Goal: Information Seeking & Learning: Learn about a topic

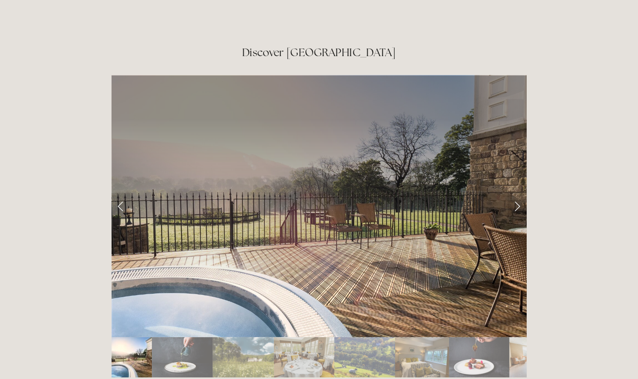
scroll to position [1388, 0]
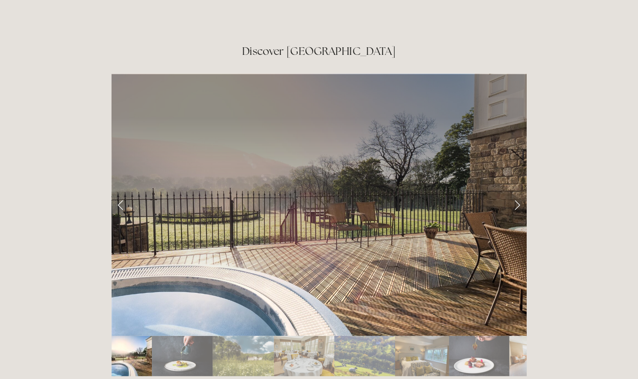
click at [545, 227] on html "Rooms Rooms Your Stay Book a stay Offers Spa Spa About" at bounding box center [319, 80] width 638 height 2936
click at [513, 197] on link "Next Slide" at bounding box center [512, 209] width 19 height 25
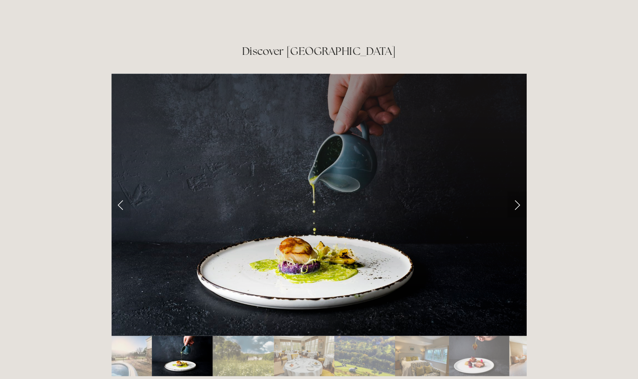
click at [511, 197] on link "Next Slide" at bounding box center [512, 209] width 19 height 25
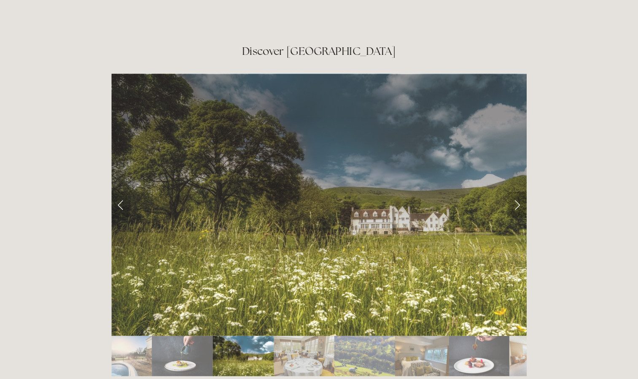
click at [511, 197] on link "Next Slide" at bounding box center [512, 209] width 19 height 25
click at [512, 197] on link "Next Slide" at bounding box center [512, 209] width 19 height 25
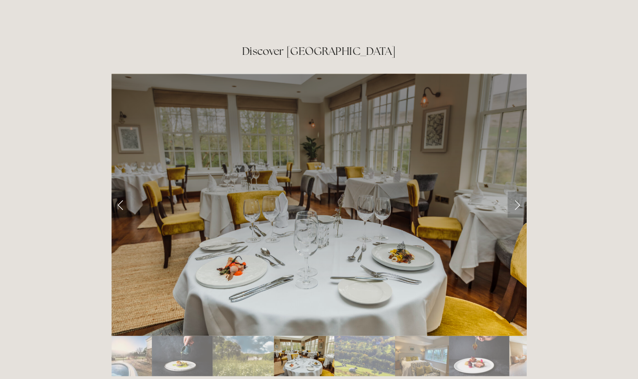
click at [514, 197] on link "Next Slide" at bounding box center [512, 209] width 19 height 25
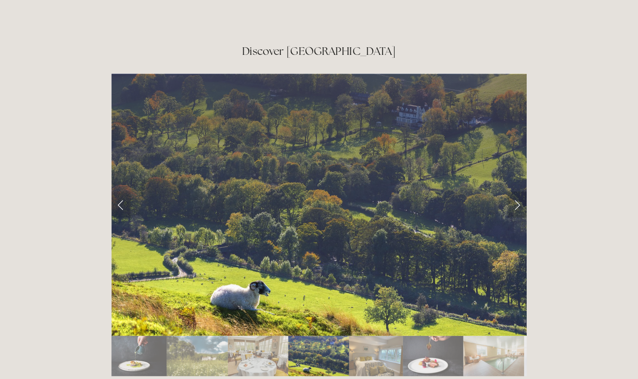
click at [510, 197] on link "Next Slide" at bounding box center [512, 209] width 19 height 25
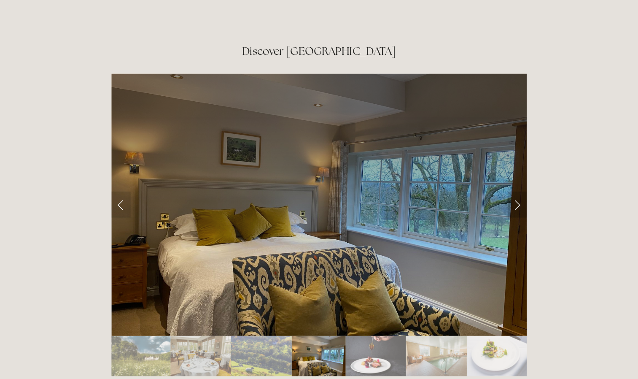
click at [510, 197] on link "Next Slide" at bounding box center [512, 209] width 19 height 25
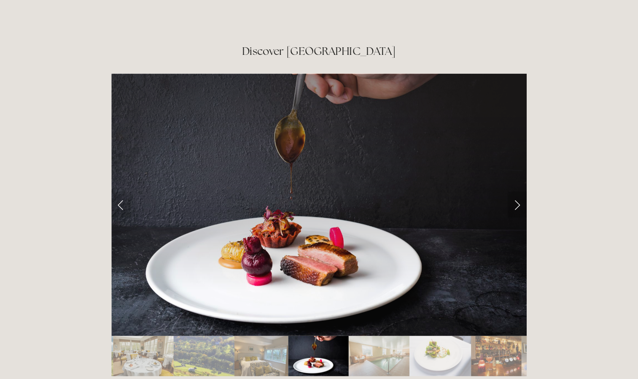
click at [511, 197] on link "Next Slide" at bounding box center [512, 209] width 19 height 25
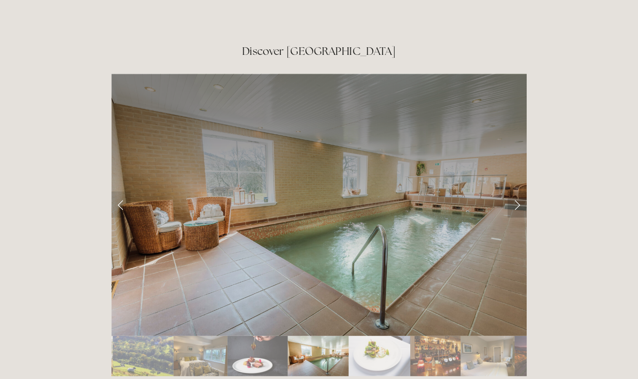
click at [511, 197] on link "Next Slide" at bounding box center [512, 209] width 19 height 25
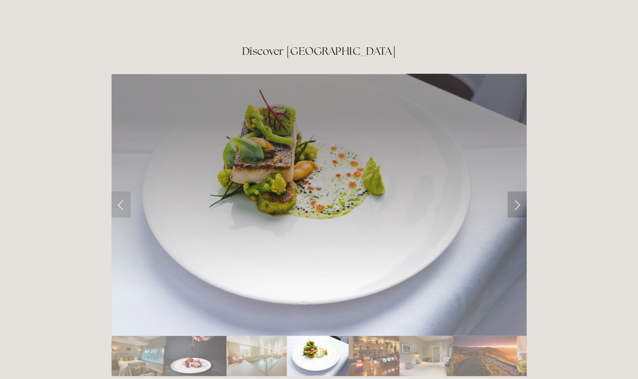
click at [511, 197] on link "Next Slide" at bounding box center [512, 209] width 19 height 25
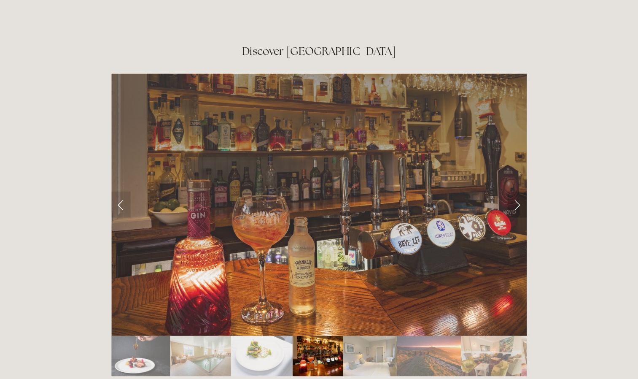
click at [509, 197] on link "Next Slide" at bounding box center [512, 209] width 19 height 25
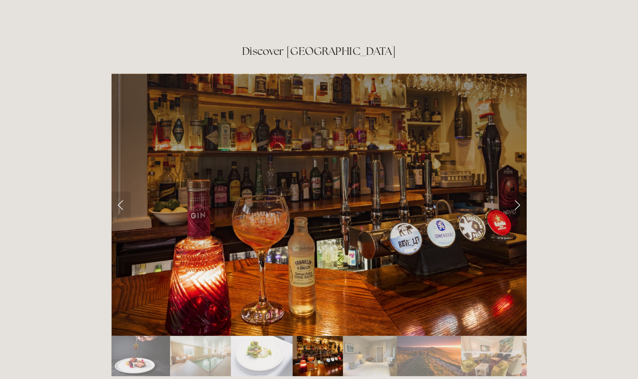
click at [509, 197] on link "Next Slide" at bounding box center [512, 209] width 19 height 25
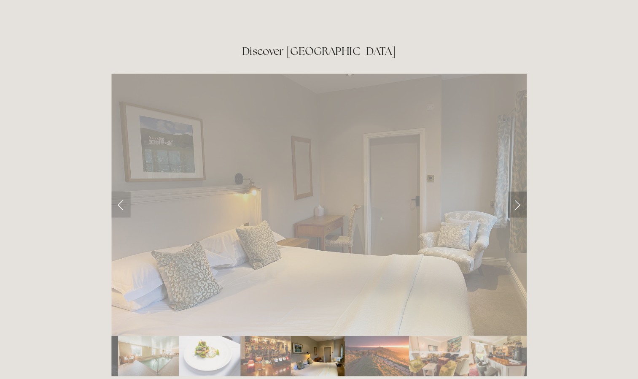
click at [510, 197] on link "Next Slide" at bounding box center [512, 209] width 19 height 25
click at [511, 197] on link "Next Slide" at bounding box center [512, 209] width 19 height 25
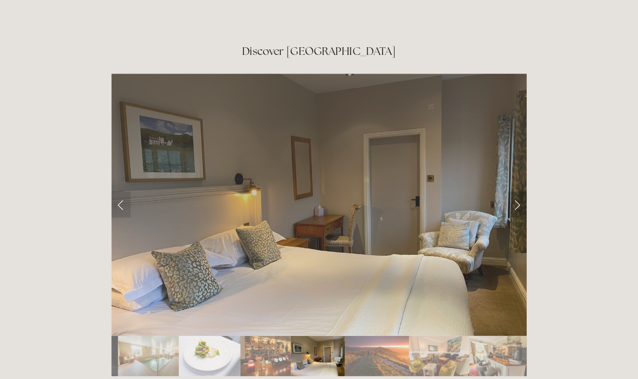
click at [510, 197] on link "Next Slide" at bounding box center [512, 209] width 19 height 25
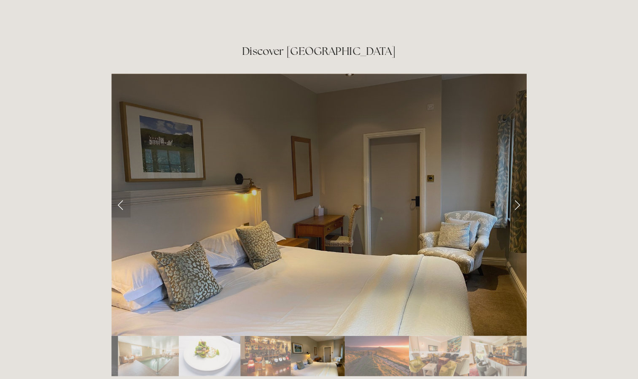
click at [511, 197] on link "Next Slide" at bounding box center [512, 209] width 19 height 25
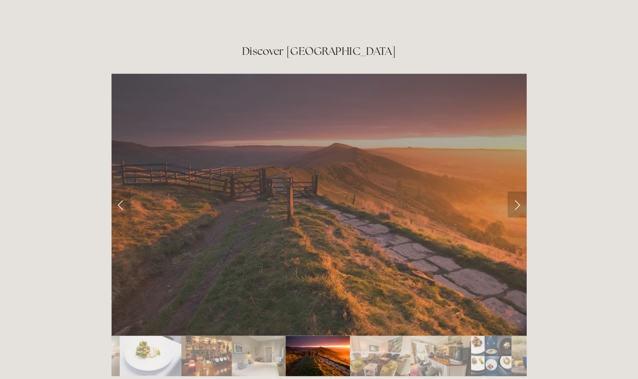
click at [510, 197] on link "Next Slide" at bounding box center [512, 209] width 19 height 25
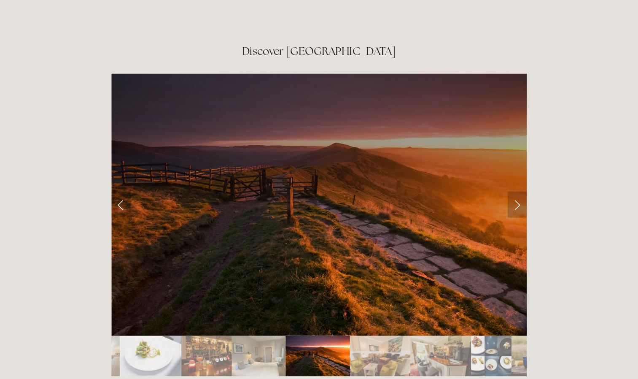
click at [508, 197] on link "Next Slide" at bounding box center [512, 209] width 19 height 25
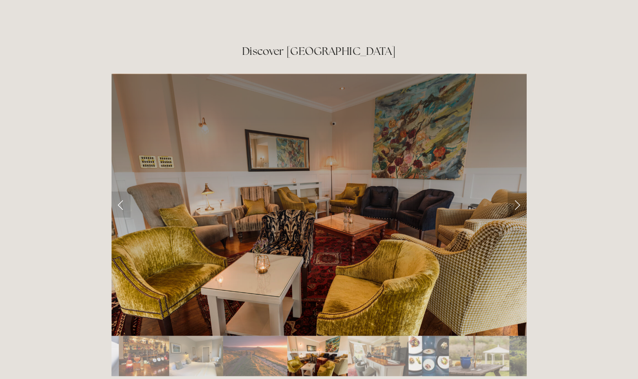
click at [510, 197] on link "Next Slide" at bounding box center [512, 209] width 19 height 25
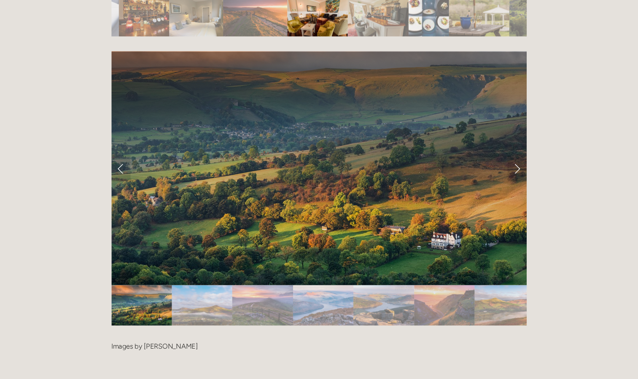
scroll to position [1727, 0]
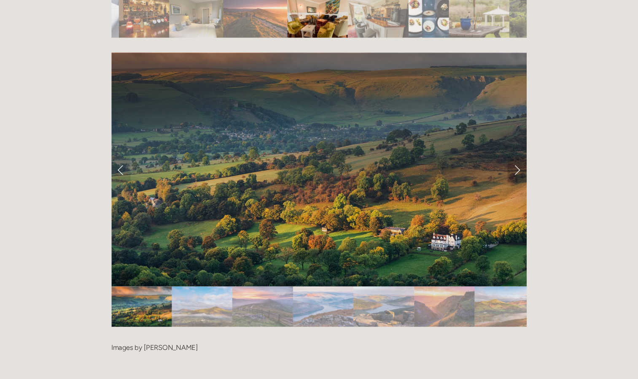
click at [505, 152] on link "Next Slide" at bounding box center [512, 164] width 19 height 25
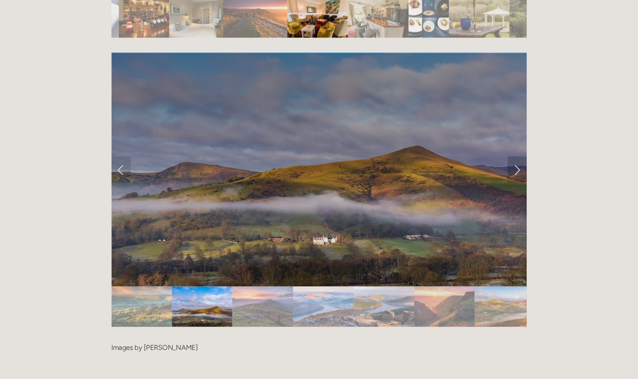
click at [505, 152] on link "Next Slide" at bounding box center [512, 164] width 19 height 25
click at [511, 152] on link "Next Slide" at bounding box center [512, 164] width 19 height 25
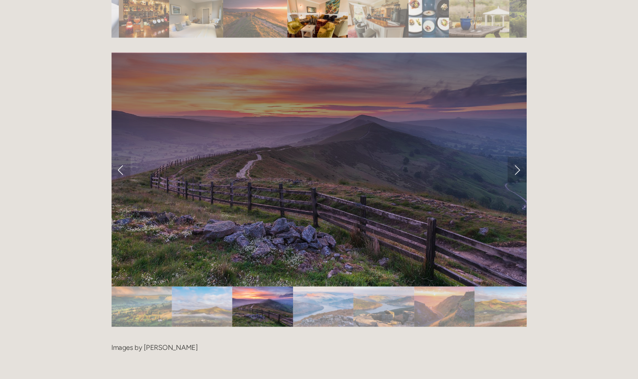
click at [505, 152] on link "Next Slide" at bounding box center [512, 164] width 19 height 25
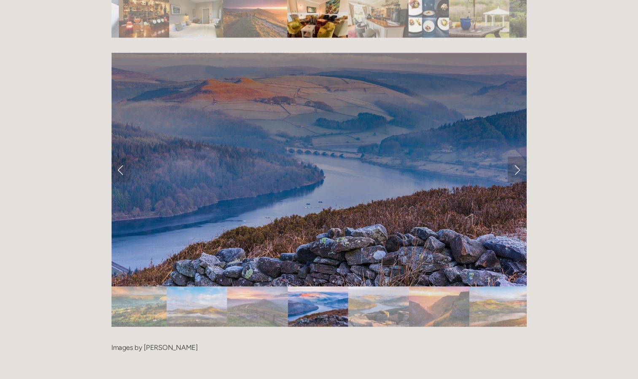
click at [508, 152] on link "Next Slide" at bounding box center [512, 164] width 19 height 25
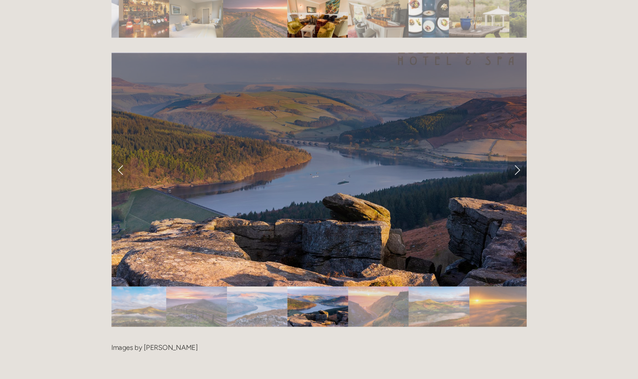
click at [514, 152] on link "Next Slide" at bounding box center [512, 164] width 19 height 25
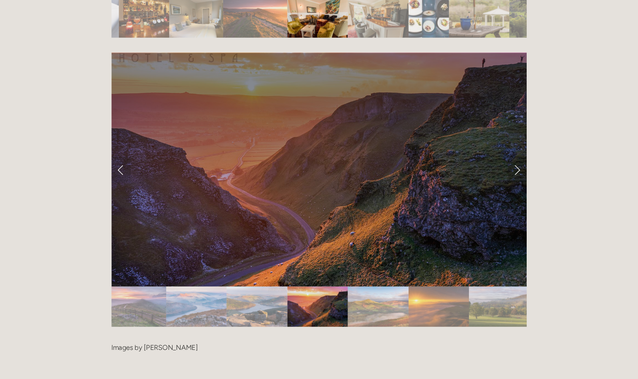
click at [519, 152] on link "Next Slide" at bounding box center [512, 164] width 19 height 25
click at [517, 152] on link "Next Slide" at bounding box center [512, 164] width 19 height 25
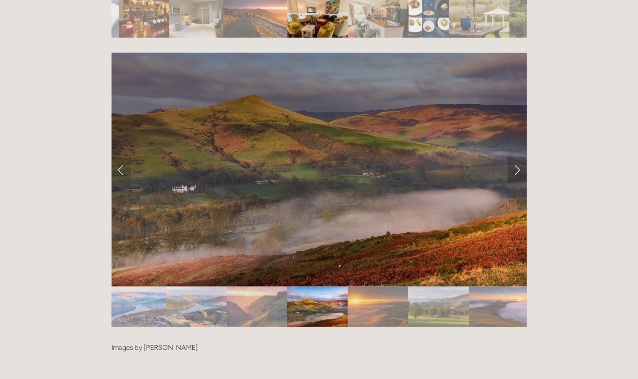
click at [509, 152] on link "Next Slide" at bounding box center [512, 164] width 19 height 25
click at [511, 152] on link "Next Slide" at bounding box center [512, 164] width 19 height 25
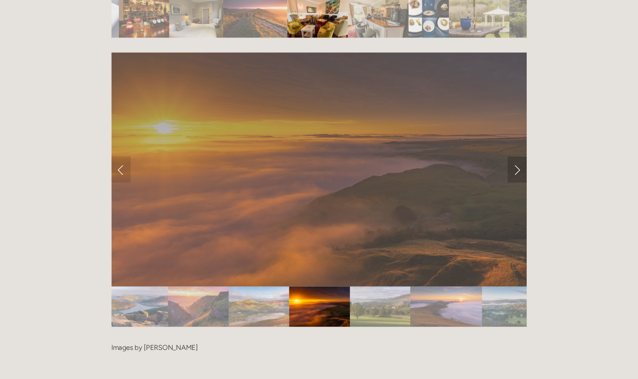
click at [512, 152] on link "Next Slide" at bounding box center [512, 164] width 19 height 25
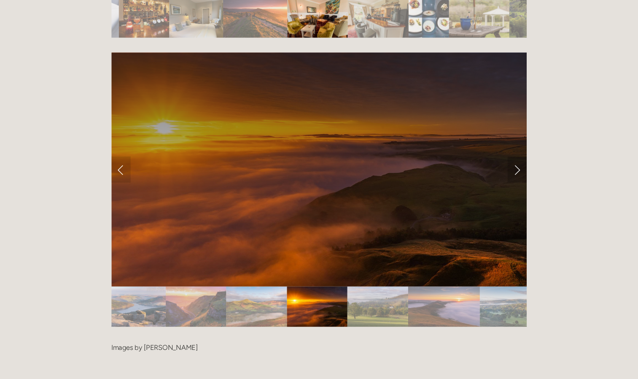
click at [512, 152] on link "Next Slide" at bounding box center [512, 164] width 19 height 25
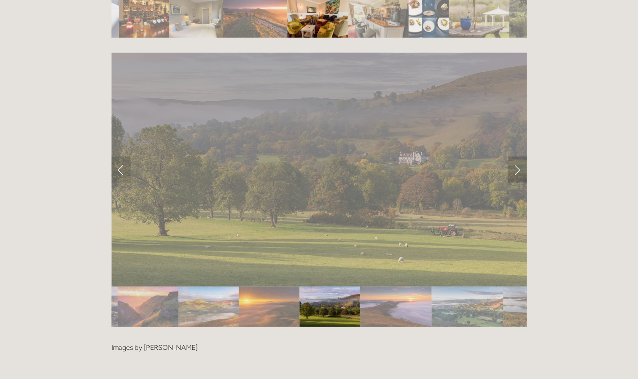
click at [511, 152] on link "Next Slide" at bounding box center [512, 164] width 19 height 25
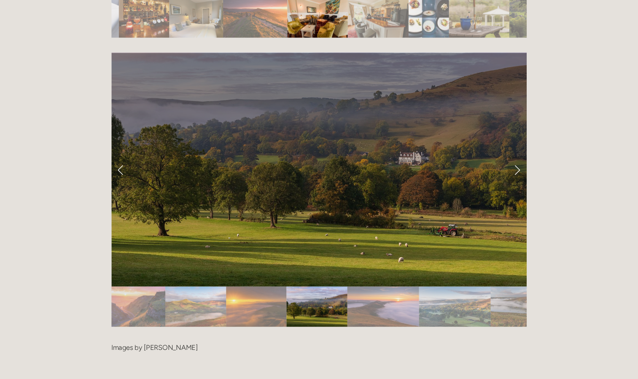
click at [509, 152] on link "Next Slide" at bounding box center [512, 164] width 19 height 25
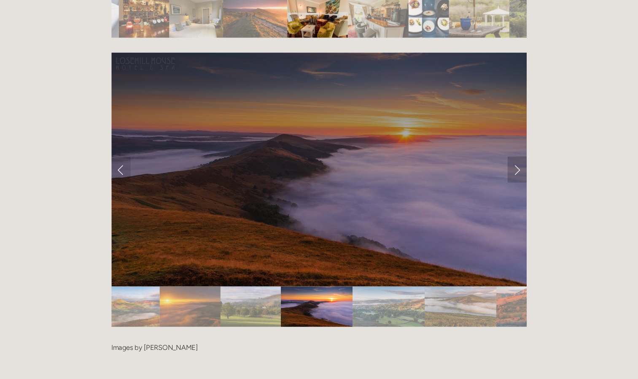
click at [510, 152] on link "Next Slide" at bounding box center [512, 164] width 19 height 25
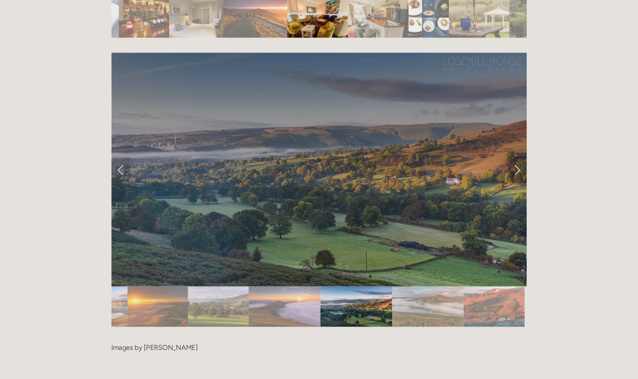
click at [510, 152] on link "Next Slide" at bounding box center [512, 164] width 19 height 25
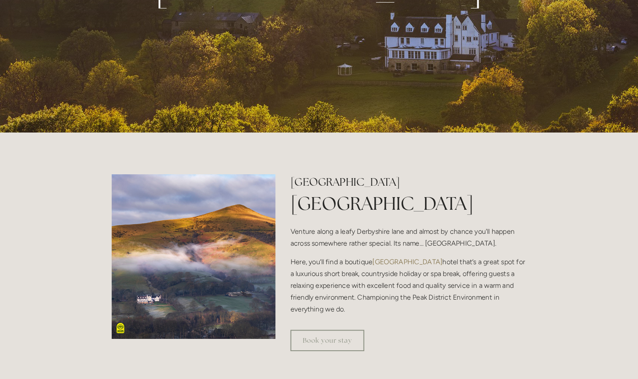
scroll to position [187, 0]
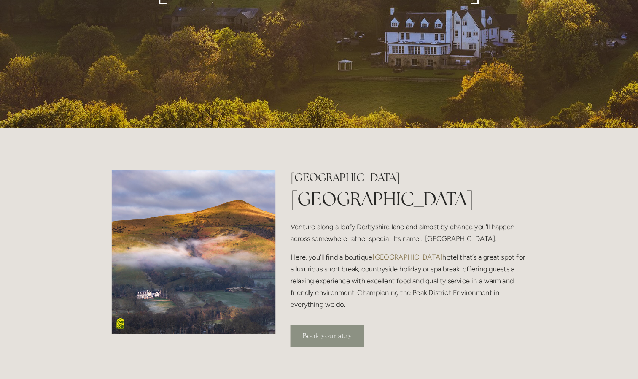
click at [316, 337] on link "Book your stay" at bounding box center [328, 337] width 72 height 21
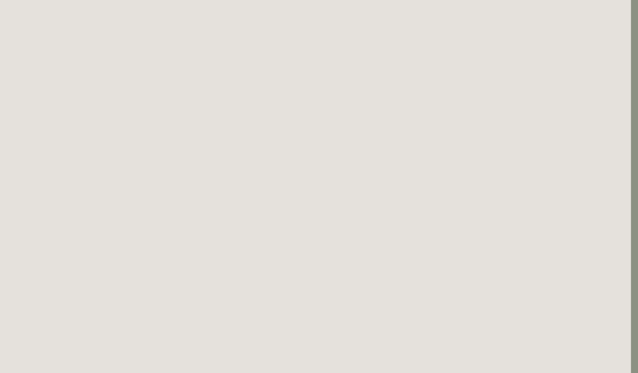
scroll to position [505, 7]
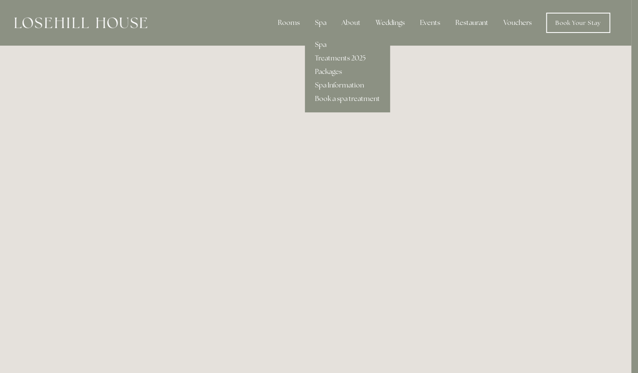
click at [321, 43] on link "Spa" at bounding box center [347, 45] width 85 height 14
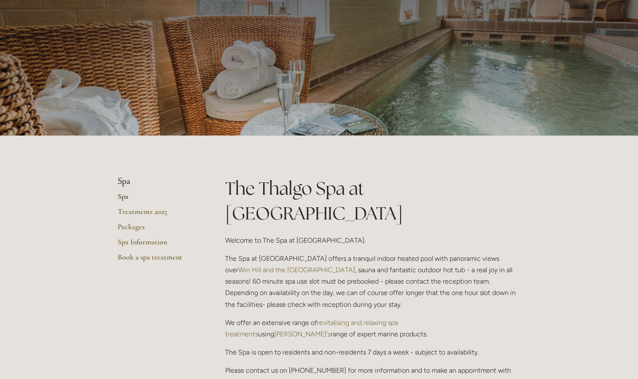
scroll to position [41, 0]
click at [135, 244] on link "Spa Information" at bounding box center [158, 245] width 81 height 15
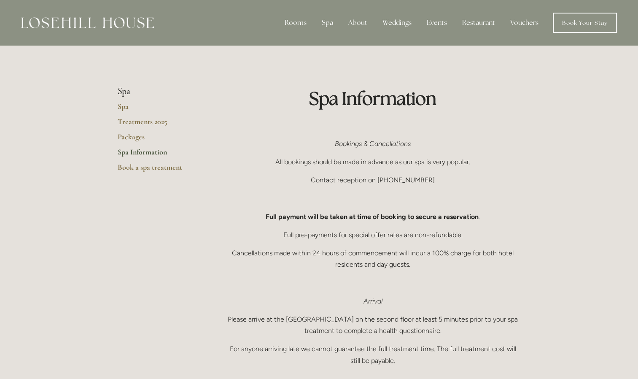
click at [125, 87] on li "Spa" at bounding box center [158, 91] width 81 height 11
click at [130, 93] on li "Spa" at bounding box center [158, 91] width 81 height 11
click at [122, 110] on link "Spa" at bounding box center [158, 109] width 81 height 15
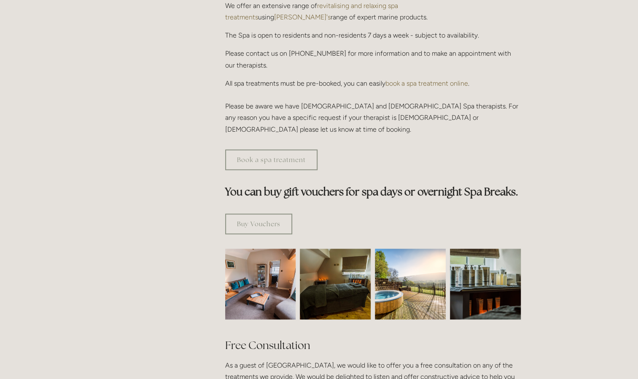
scroll to position [360, 0]
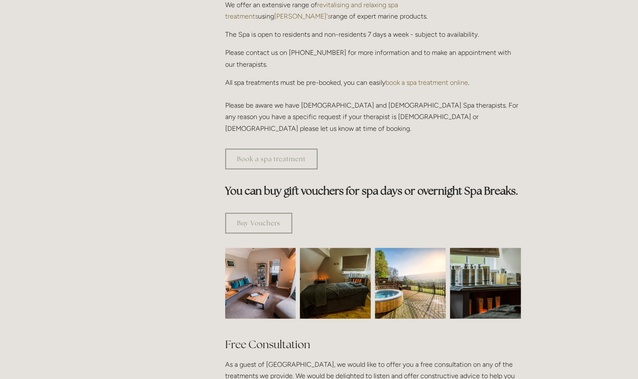
click at [259, 249] on img at bounding box center [261, 283] width 106 height 71
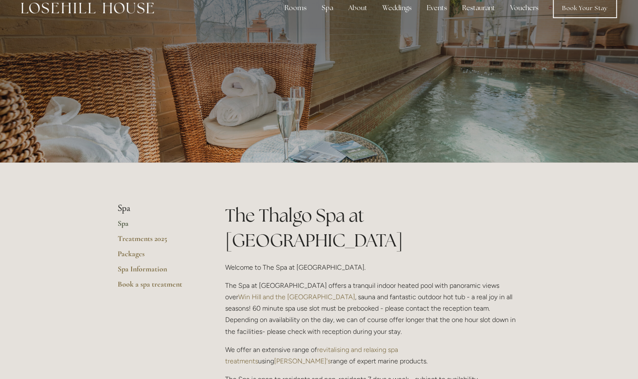
scroll to position [0, 0]
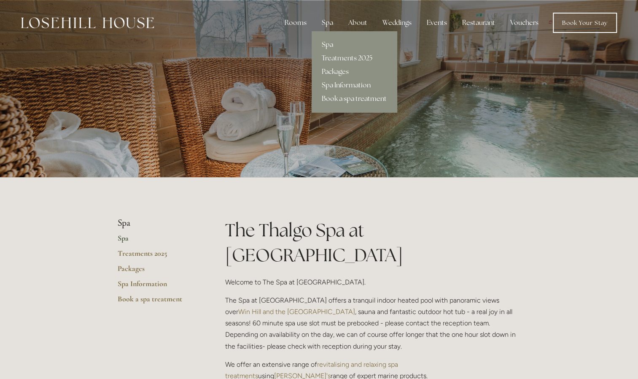
click at [335, 85] on link "Spa Information" at bounding box center [354, 85] width 85 height 14
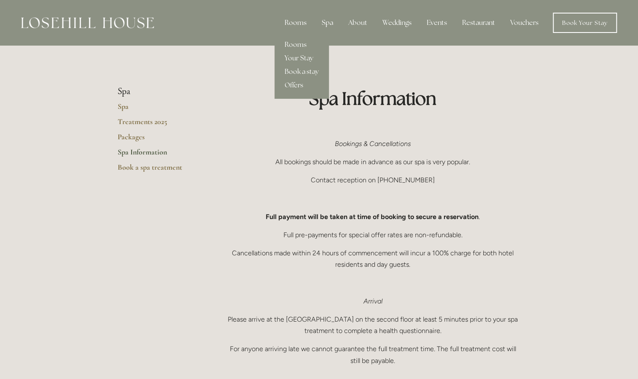
click at [293, 23] on div "Rooms" at bounding box center [295, 22] width 35 height 17
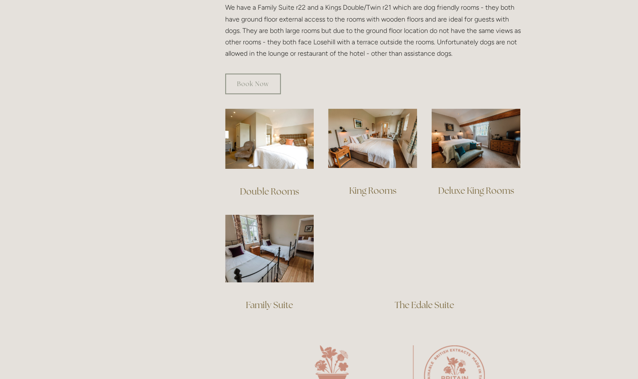
scroll to position [512, 0]
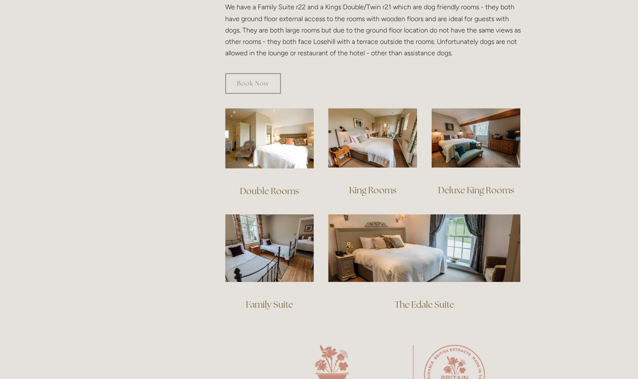
click at [476, 184] on link "Deluxe King Rooms" at bounding box center [476, 189] width 76 height 11
click at [378, 184] on link "King Rooms" at bounding box center [372, 189] width 47 height 11
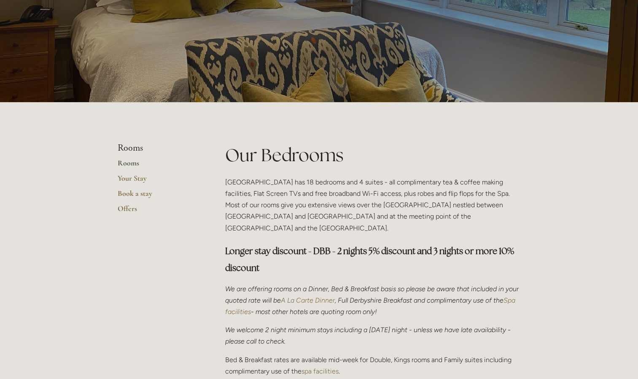
scroll to position [0, 0]
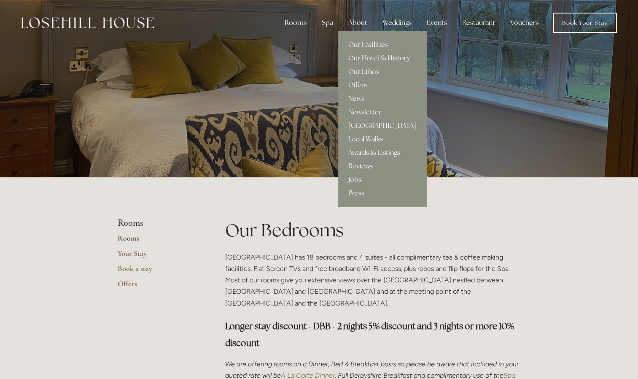
click at [363, 22] on div "About" at bounding box center [358, 22] width 32 height 17
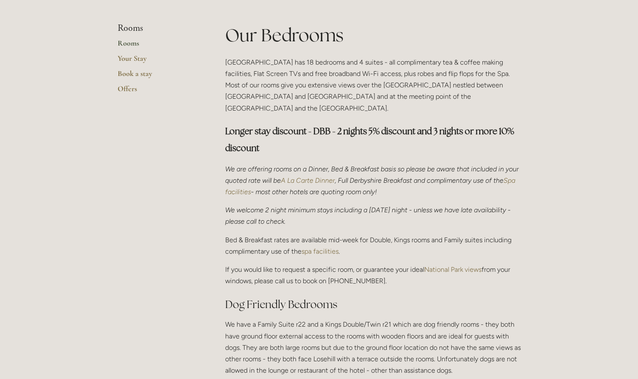
scroll to position [194, 0]
click at [328, 177] on em "A La Carte Dinner" at bounding box center [308, 181] width 54 height 8
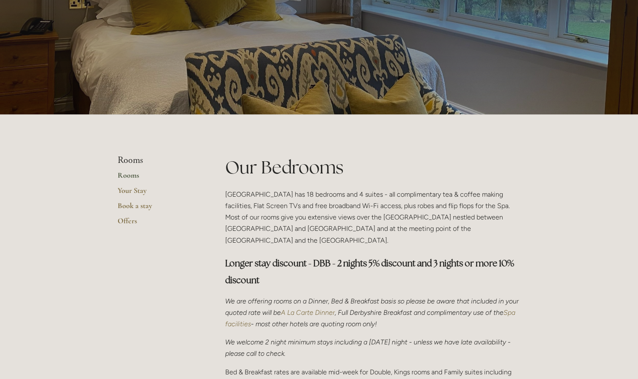
scroll to position [0, 0]
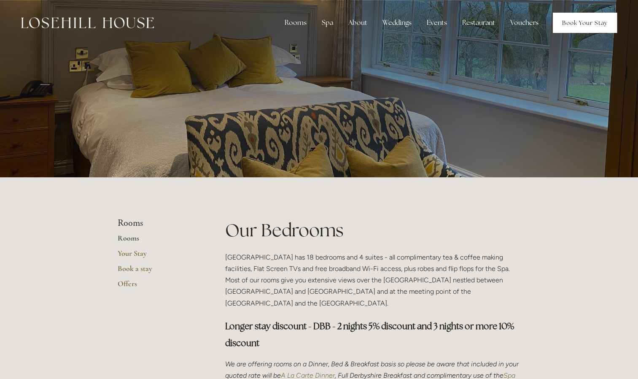
click at [573, 26] on link "Book Your Stay" at bounding box center [585, 23] width 64 height 20
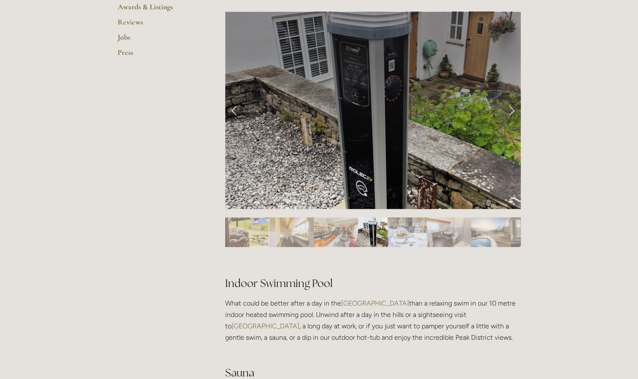
scroll to position [351, 0]
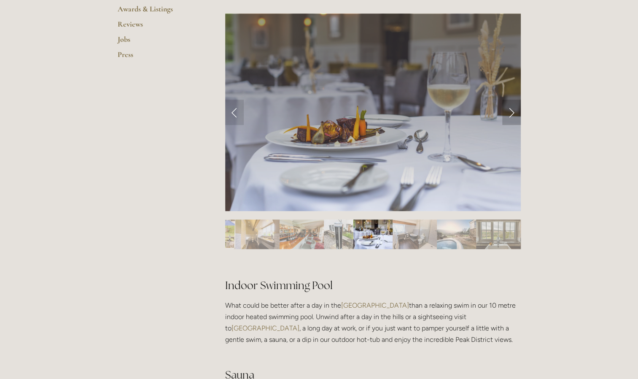
click at [511, 111] on link "Next Slide" at bounding box center [512, 112] width 19 height 25
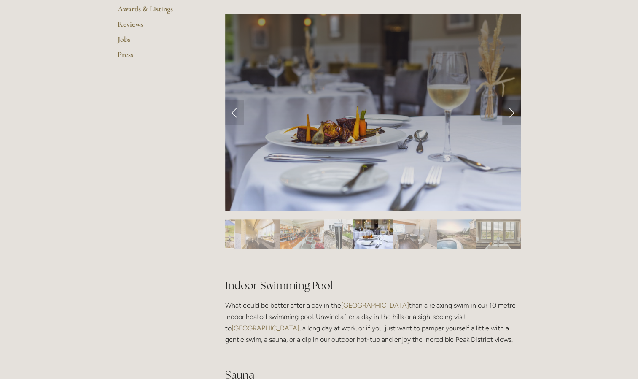
click at [512, 110] on link "Next Slide" at bounding box center [512, 112] width 19 height 25
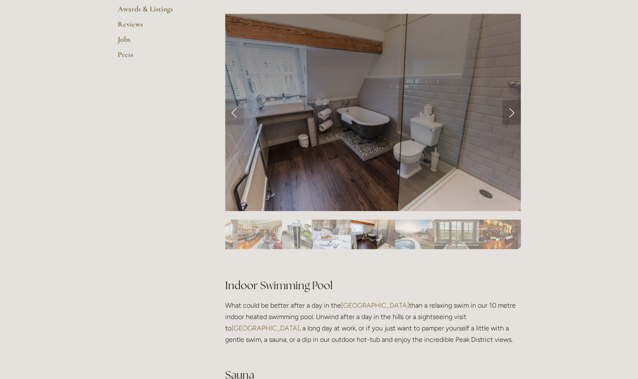
click at [511, 110] on link "Next Slide" at bounding box center [512, 112] width 19 height 25
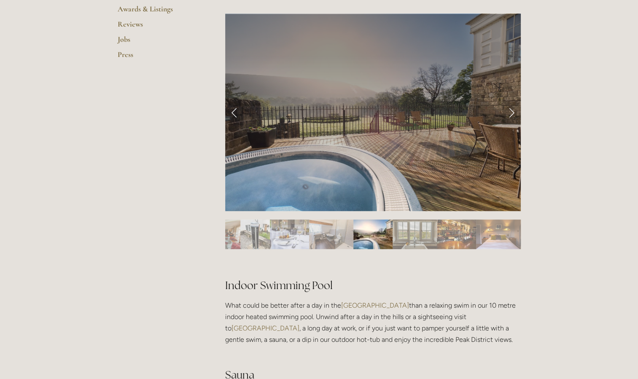
click at [511, 111] on link "Next Slide" at bounding box center [512, 112] width 19 height 25
click at [511, 110] on link "Next Slide" at bounding box center [512, 112] width 19 height 25
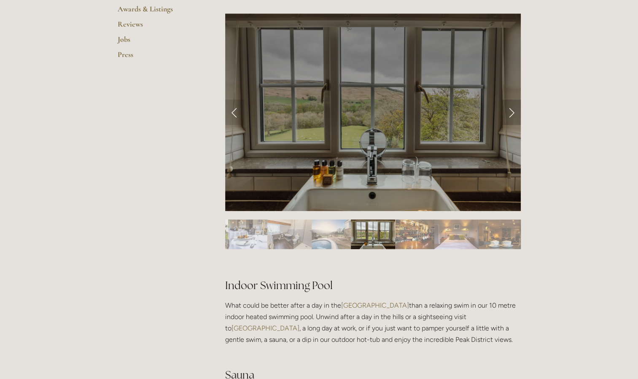
click at [515, 112] on link "Next Slide" at bounding box center [512, 112] width 19 height 25
click at [514, 112] on link "Next Slide" at bounding box center [512, 112] width 19 height 25
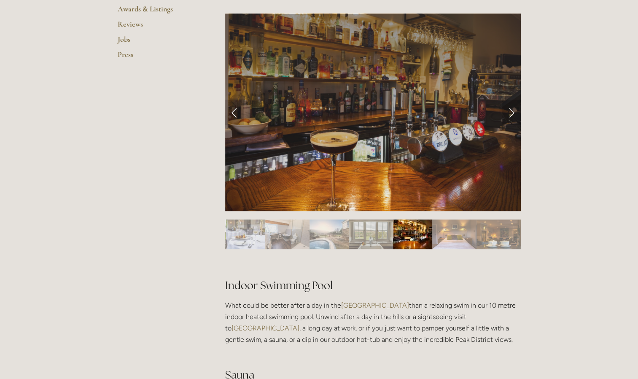
click at [512, 116] on link "Next Slide" at bounding box center [512, 112] width 19 height 25
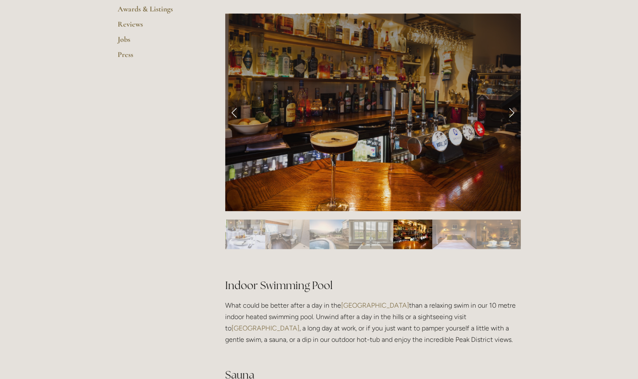
click at [507, 115] on link "Next Slide" at bounding box center [512, 112] width 19 height 25
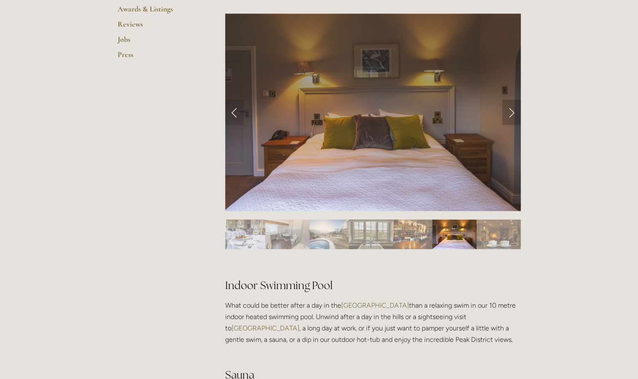
click at [513, 112] on link "Next Slide" at bounding box center [512, 112] width 19 height 25
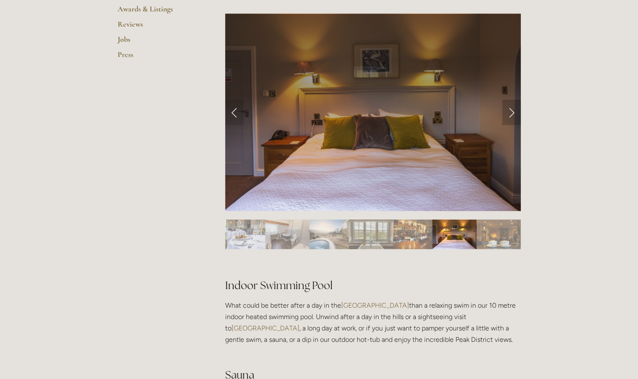
click at [514, 115] on link "Next Slide" at bounding box center [512, 112] width 19 height 25
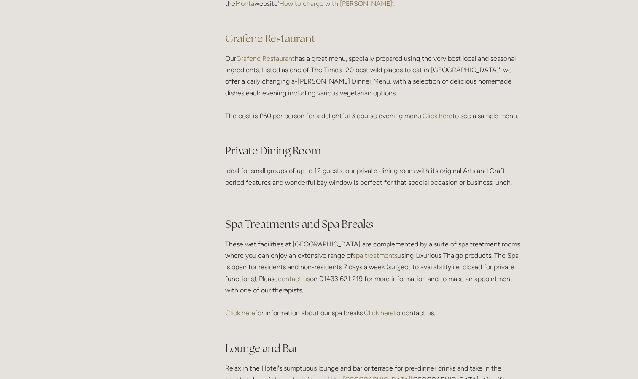
scroll to position [1262, 0]
click at [441, 114] on link "Click here" at bounding box center [438, 115] width 30 height 8
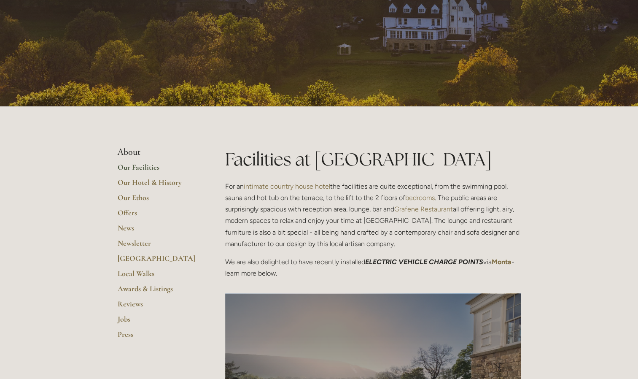
scroll to position [74, 0]
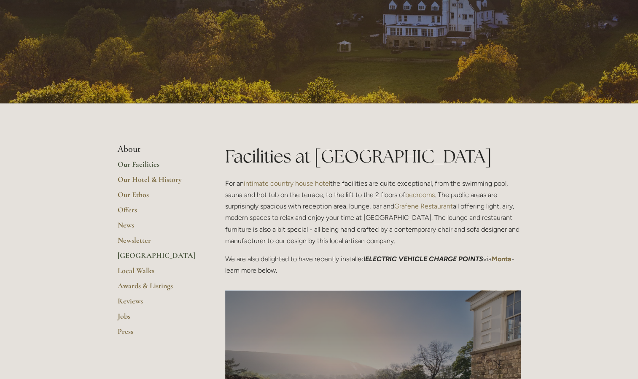
click at [134, 257] on link "[GEOGRAPHIC_DATA]" at bounding box center [158, 258] width 81 height 15
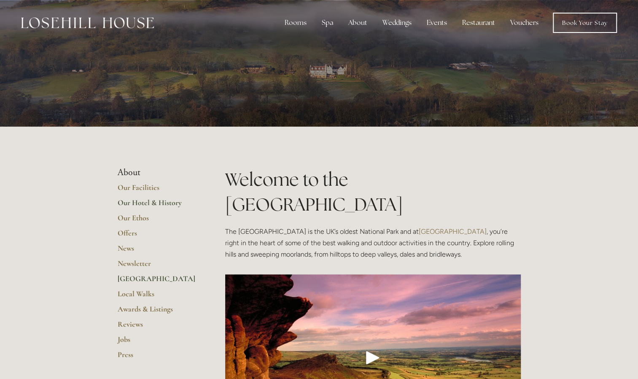
click at [137, 203] on link "Our Hotel & History" at bounding box center [158, 205] width 81 height 15
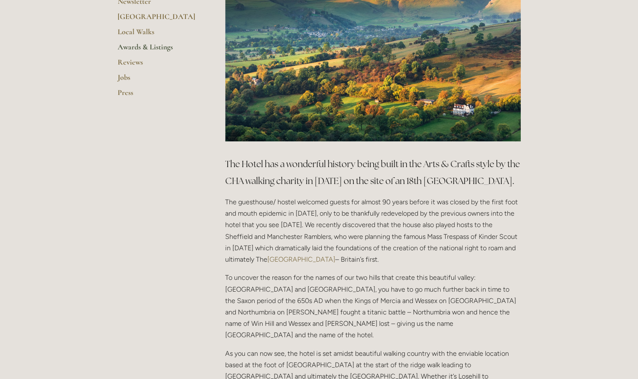
scroll to position [313, 0]
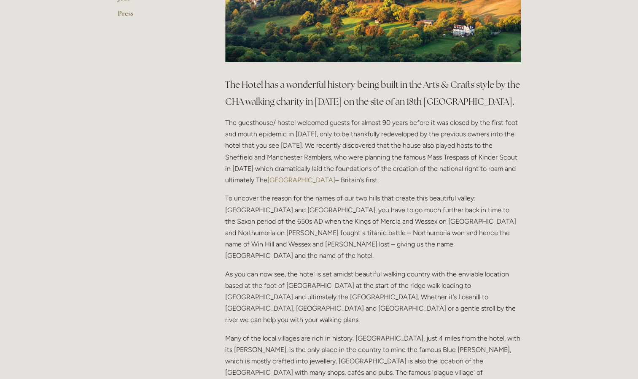
click at [579, 321] on html "Rooms Rooms Your Stay Book a stay Offers Spa Spa About" at bounding box center [319, 342] width 638 height 1469
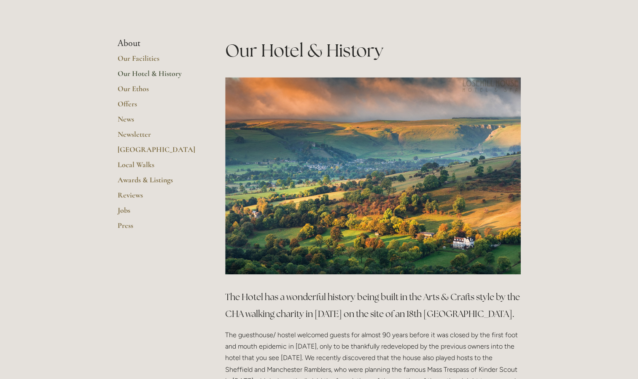
scroll to position [0, 0]
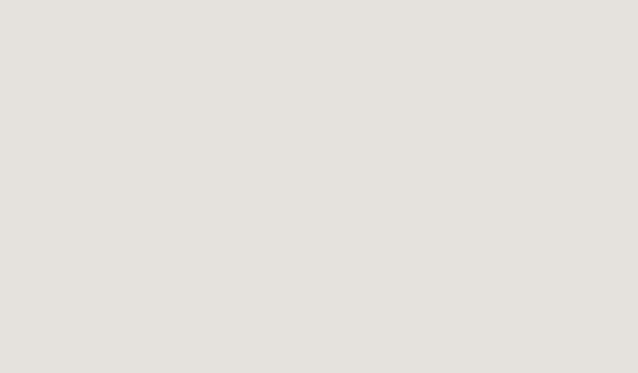
scroll to position [183, 0]
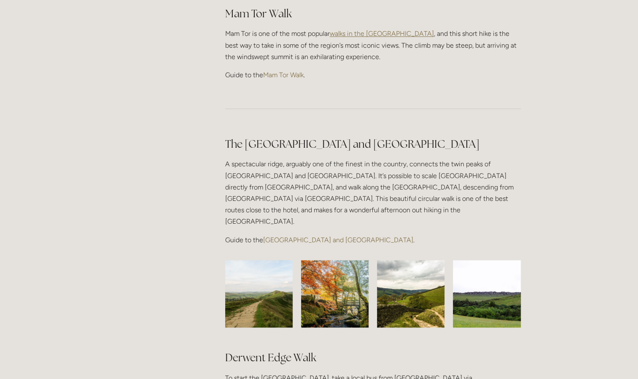
scroll to position [578, 0]
click at [322, 236] on link "[GEOGRAPHIC_DATA] and [GEOGRAPHIC_DATA]" at bounding box center [338, 240] width 150 height 8
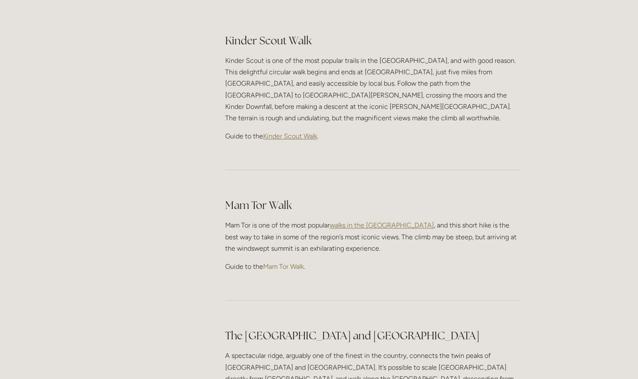
scroll to position [392, 0]
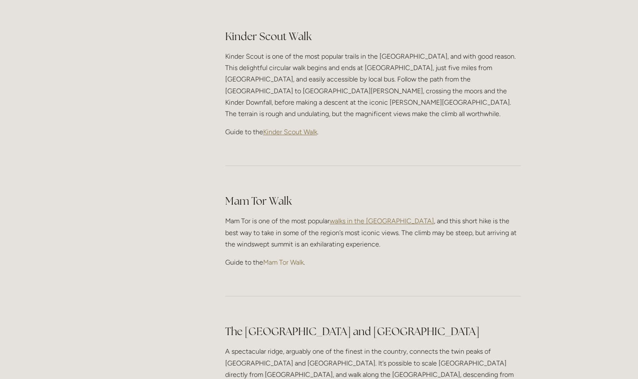
click at [287, 128] on span "Kinder Scout Walk" at bounding box center [290, 132] width 54 height 8
click at [274, 258] on link "Mam Tor Walk" at bounding box center [283, 262] width 41 height 8
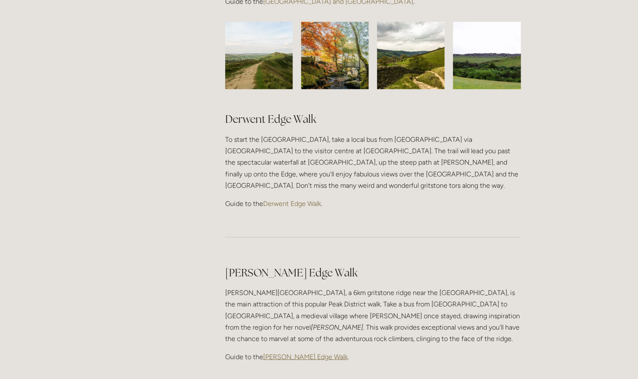
scroll to position [819, 0]
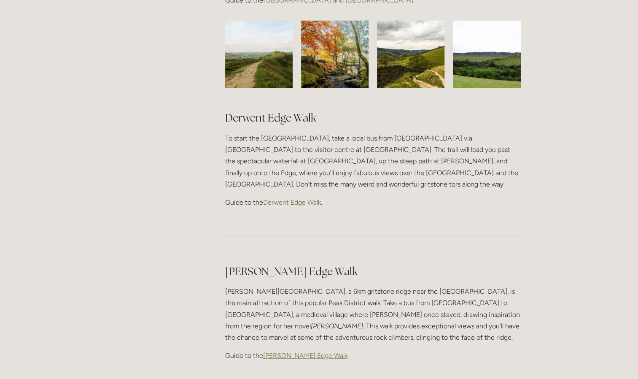
click at [289, 198] on link "Derwent Edge Walk" at bounding box center [292, 202] width 58 height 8
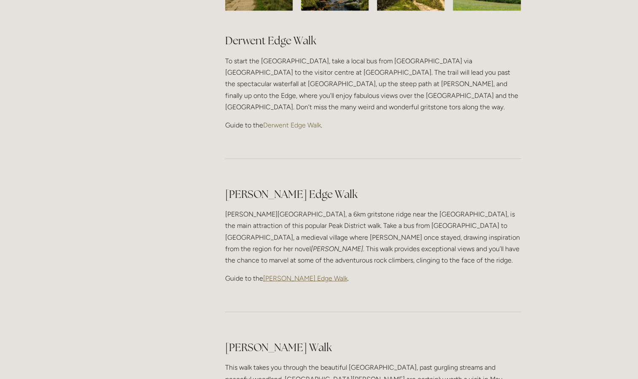
scroll to position [897, 0]
click at [300, 273] on span "[PERSON_NAME] Edge Walk" at bounding box center [305, 277] width 84 height 8
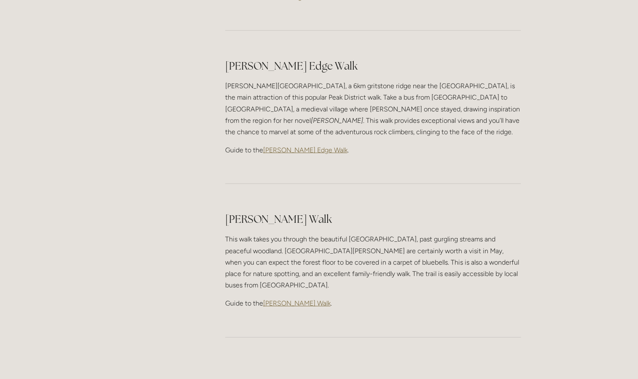
scroll to position [1027, 0]
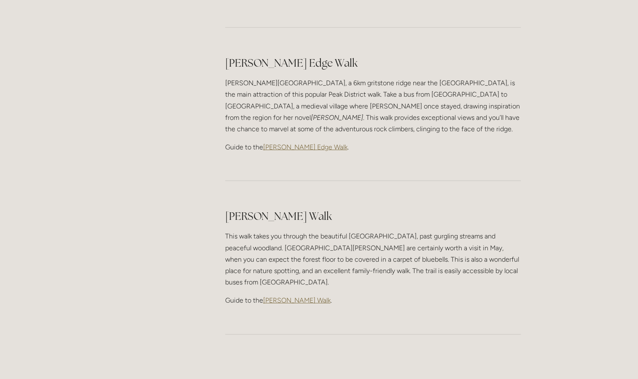
click at [287, 296] on span "[PERSON_NAME] Walk" at bounding box center [297, 300] width 68 height 8
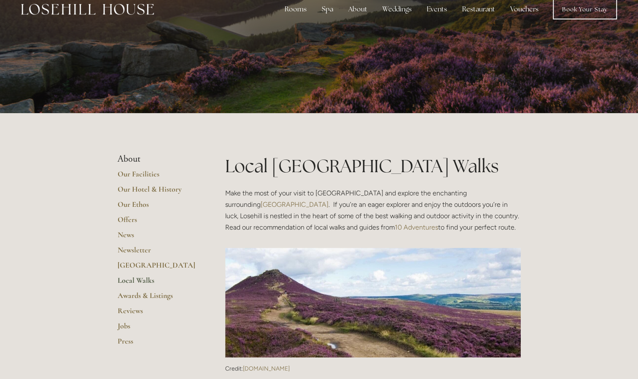
scroll to position [0, 0]
